Goal: Communication & Community: Answer question/provide support

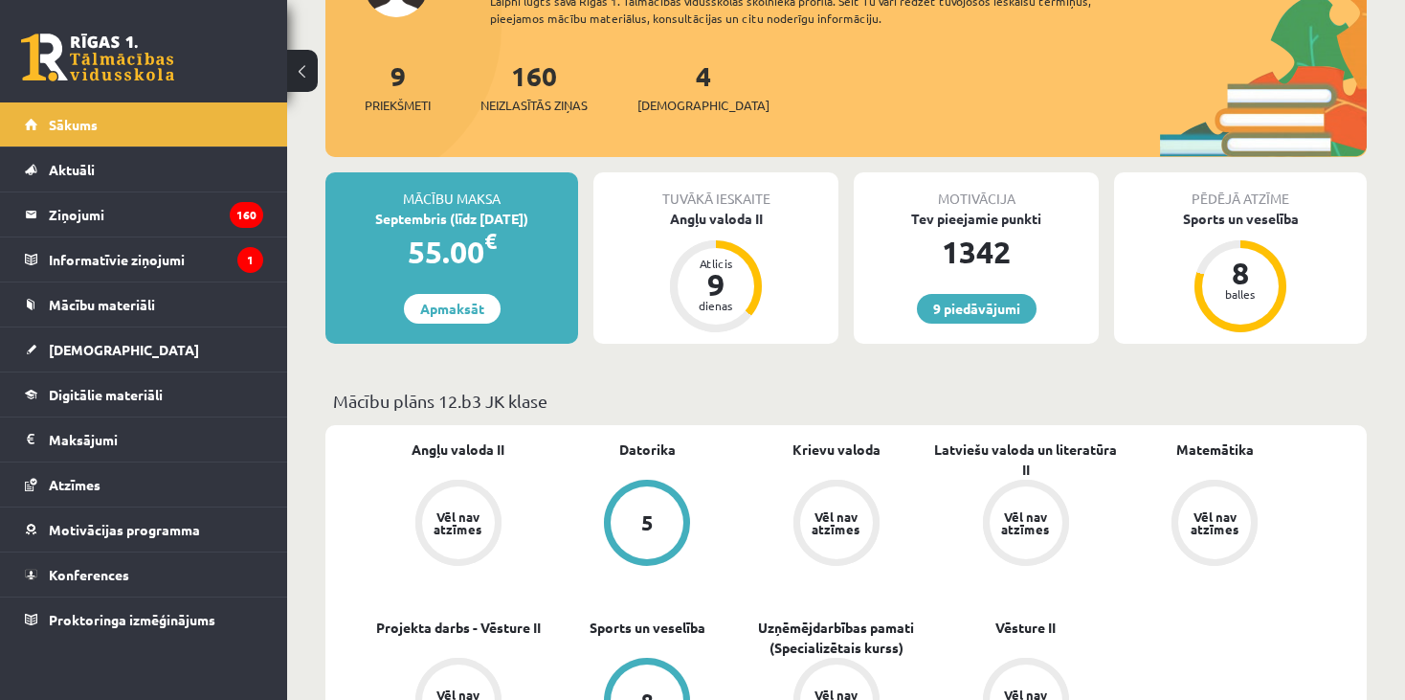
scroll to position [230, 0]
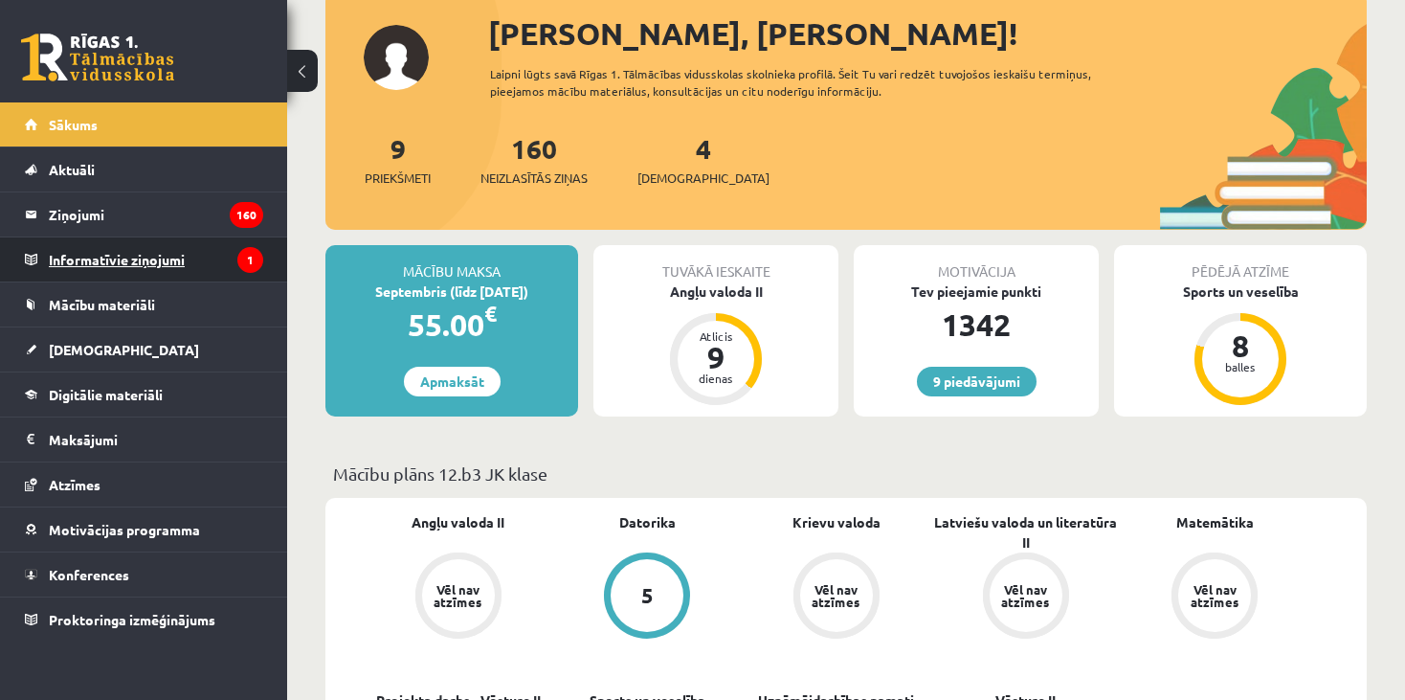
click at [221, 254] on legend "Informatīvie ziņojumi 1" at bounding box center [156, 259] width 214 height 44
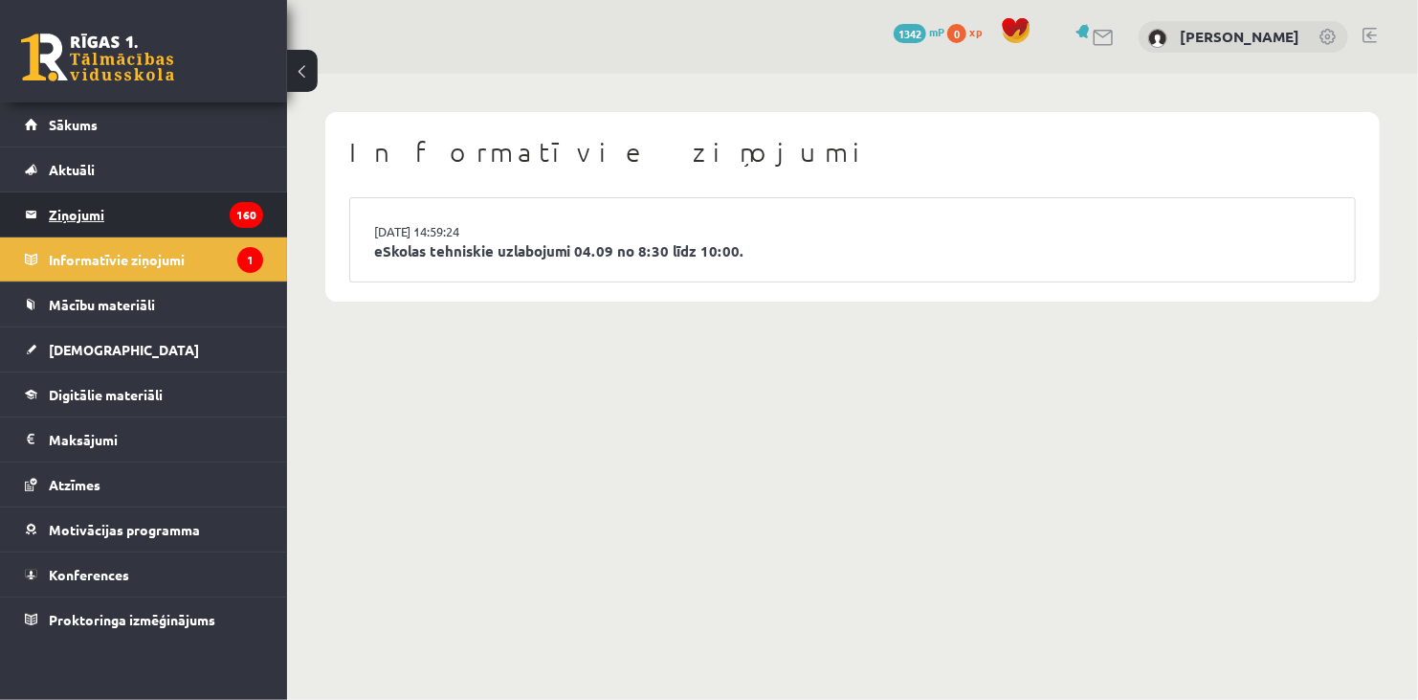
click at [168, 211] on legend "Ziņojumi 160" at bounding box center [156, 214] width 214 height 44
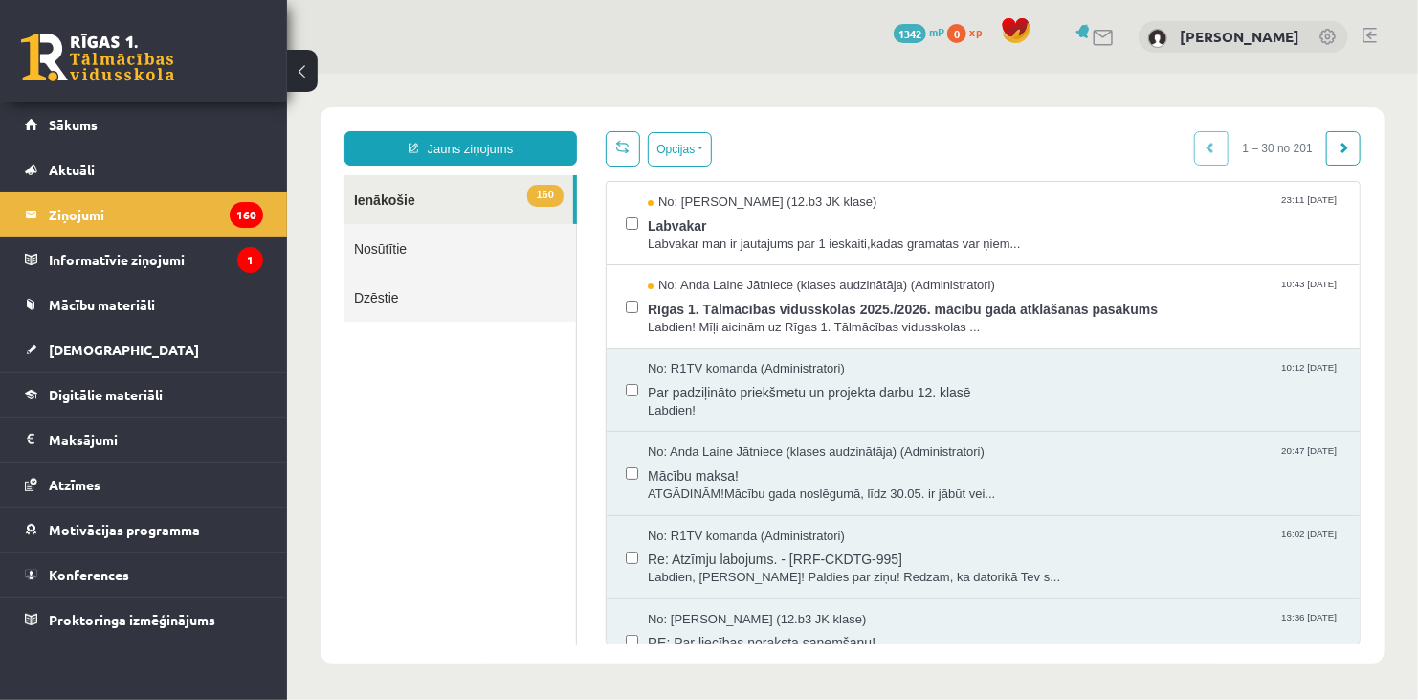
click at [399, 412] on ul "160 Ienākošie Nosūtītie Dzēstie" at bounding box center [460, 409] width 233 height 470
click at [1039, 313] on span "Rīgas 1. Tālmācības vidusskolas 2025./2026. mācību gada atklāšanas pasākums" at bounding box center [993, 306] width 693 height 24
